Goal: Transaction & Acquisition: Subscribe to service/newsletter

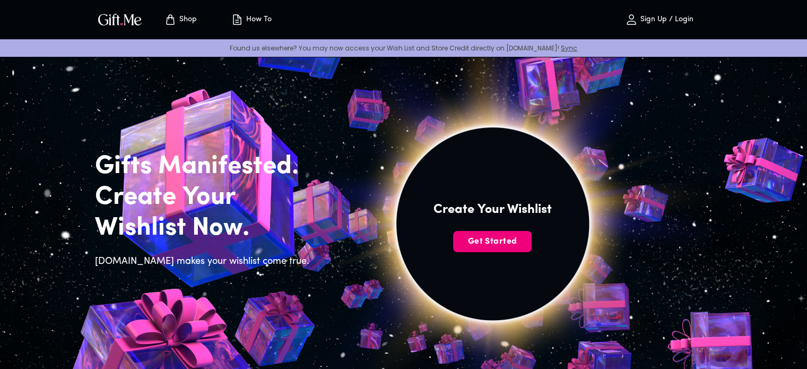
click at [523, 236] on span "Get Started" at bounding box center [492, 241] width 78 height 12
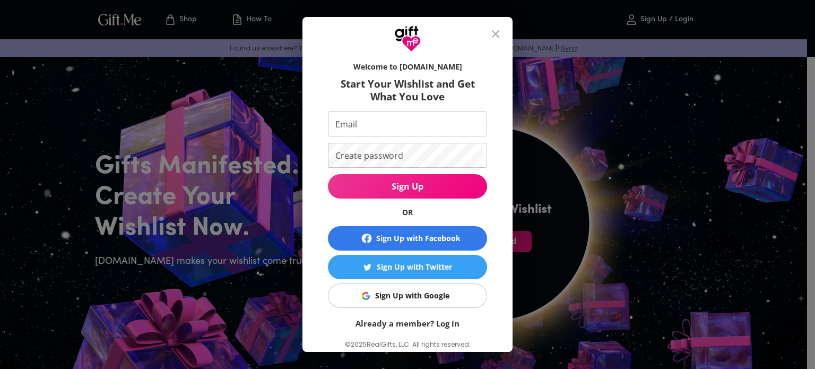
click at [457, 239] on span "Sign Up with Facebook" at bounding box center [407, 238] width 151 height 13
click at [404, 291] on div "Sign Up with Google" at bounding box center [412, 296] width 74 height 12
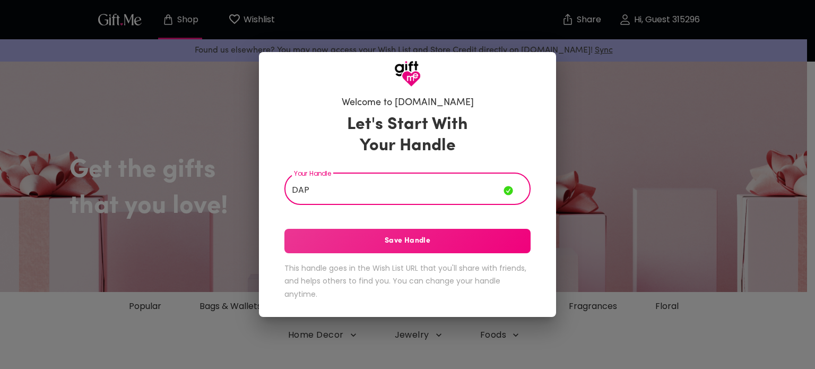
type input "DAP"
click at [474, 247] on button "Save Handle" at bounding box center [407, 241] width 246 height 24
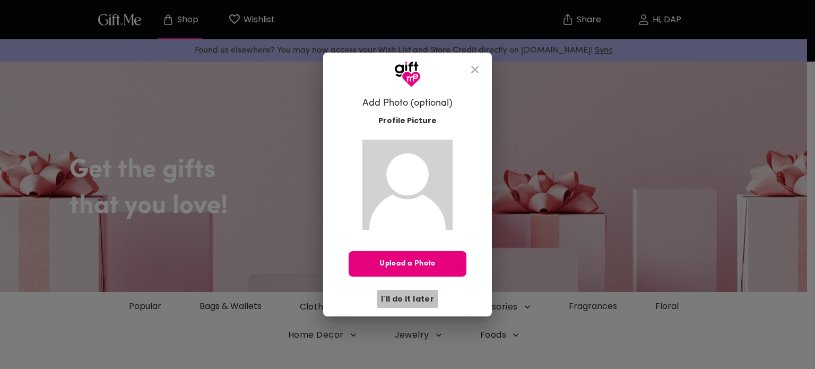
click at [428, 296] on span "I'll do it later" at bounding box center [407, 299] width 53 height 12
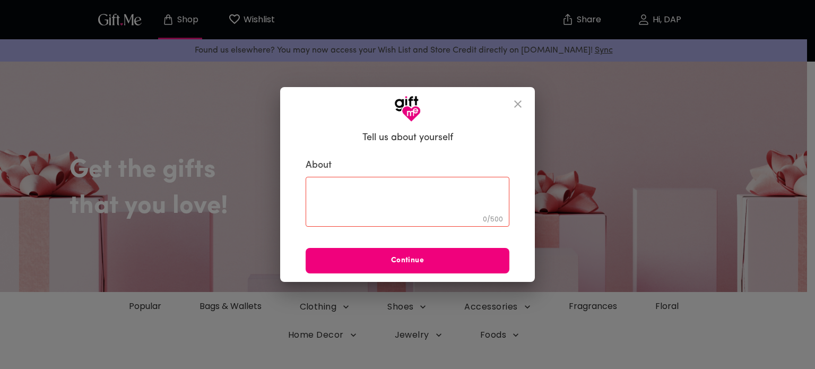
click at [450, 262] on span "Continue" at bounding box center [407, 261] width 204 height 12
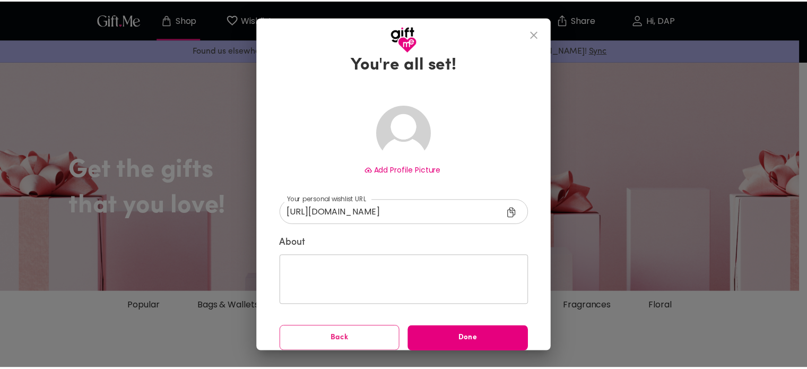
scroll to position [33, 0]
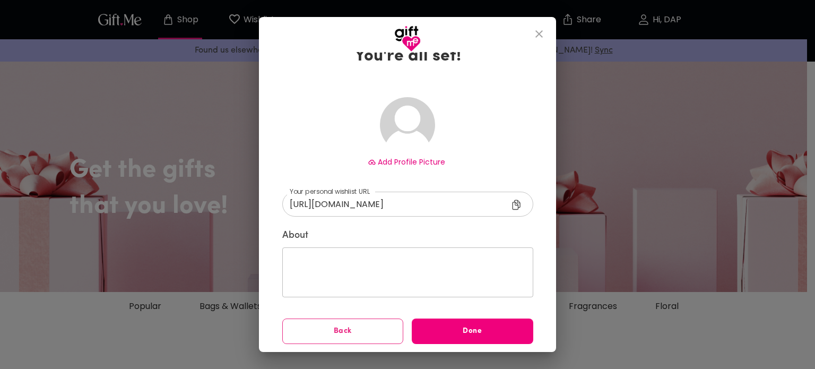
click at [478, 321] on button "Done" at bounding box center [471, 330] width 121 height 25
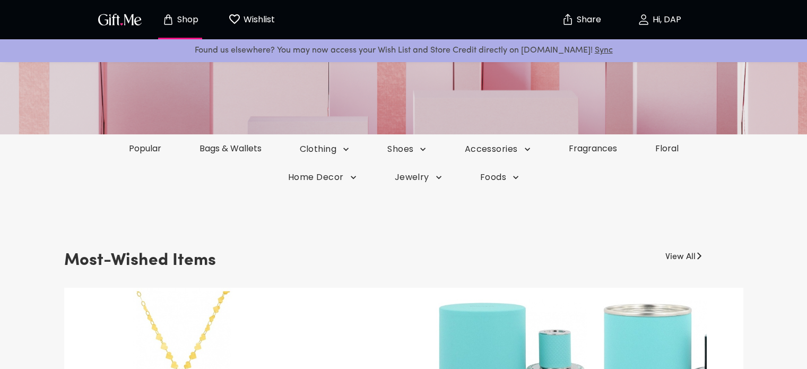
scroll to position [159, 0]
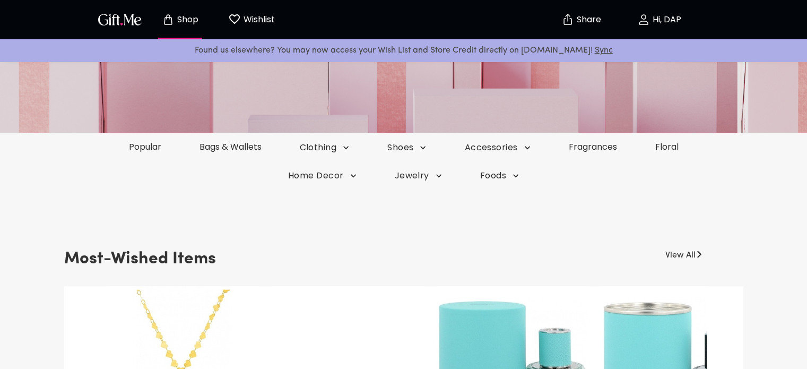
click at [167, 139] on div "Popular Bags & Wallets Clothing Shoes Accessories Fragrances Floral" at bounding box center [403, 147] width 807 height 29
click at [143, 146] on link "Popular" at bounding box center [145, 147] width 72 height 12
